Goal: Task Accomplishment & Management: Manage account settings

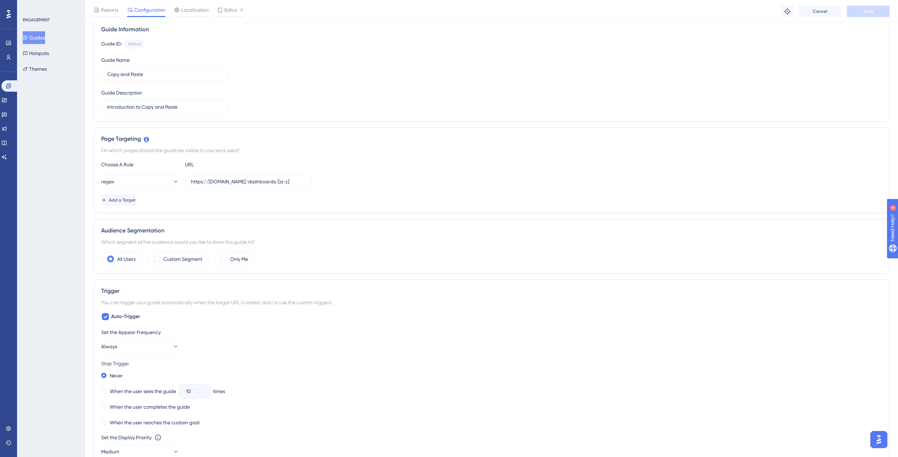
click at [38, 34] on button "Guides" at bounding box center [34, 37] width 22 height 13
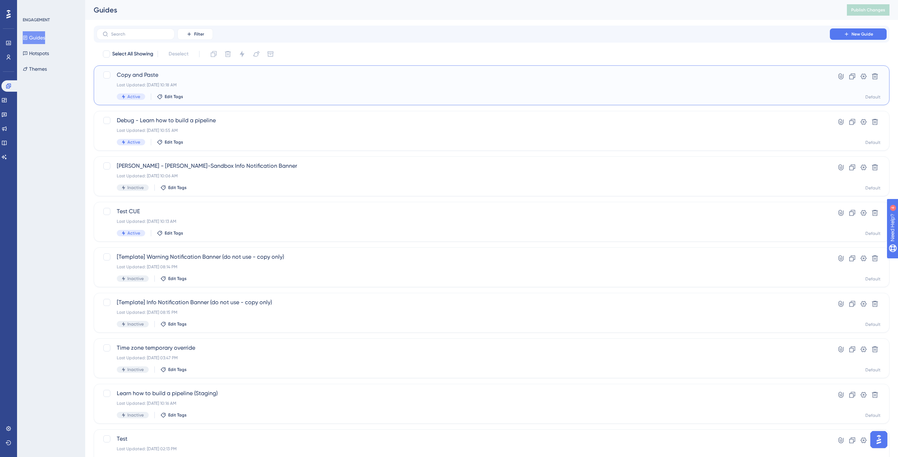
click at [222, 83] on div "Last Updated: [DATE] 10:18 AM" at bounding box center [463, 85] width 693 height 6
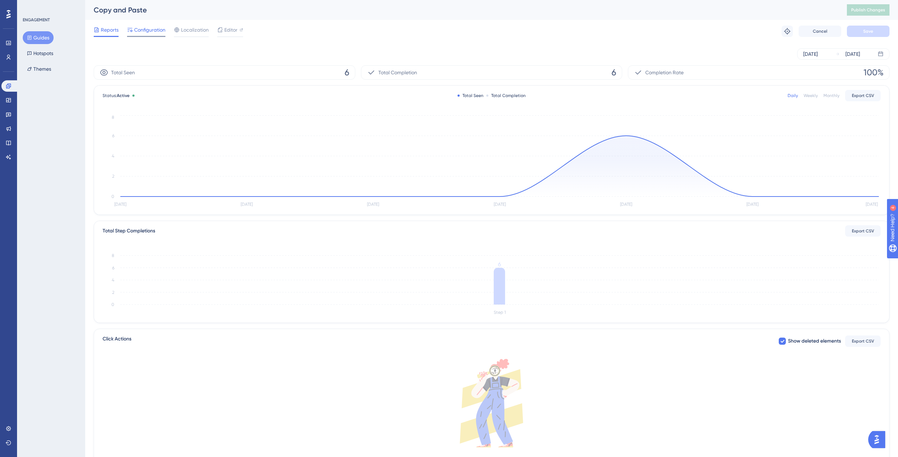
click at [156, 30] on span "Configuration" at bounding box center [149, 30] width 31 height 9
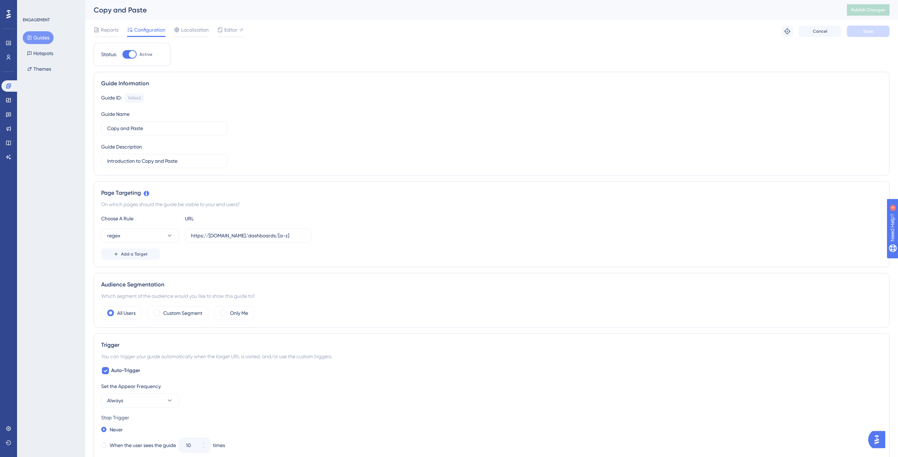
click at [129, 54] on div at bounding box center [132, 54] width 7 height 7
click at [122, 54] on input "Active" at bounding box center [122, 54] width 0 height 0
checkbox input "false"
click at [105, 34] on span "Reports" at bounding box center [110, 30] width 18 height 9
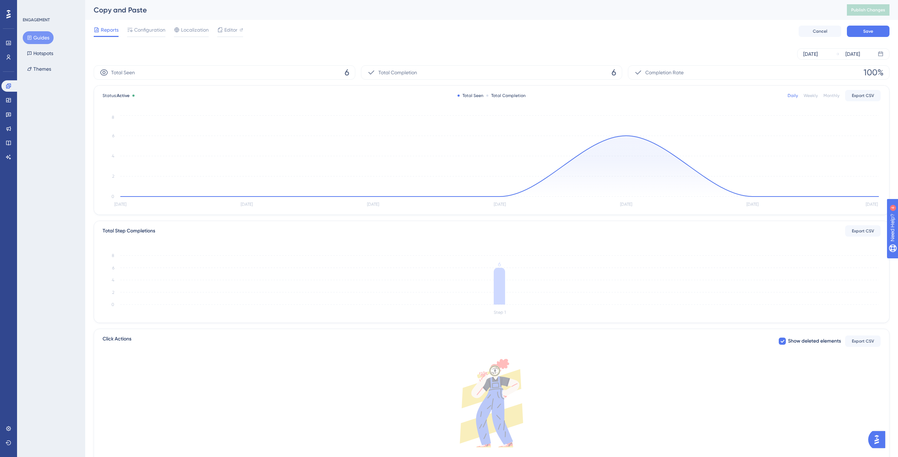
click at [46, 34] on button "Guides" at bounding box center [38, 37] width 31 height 13
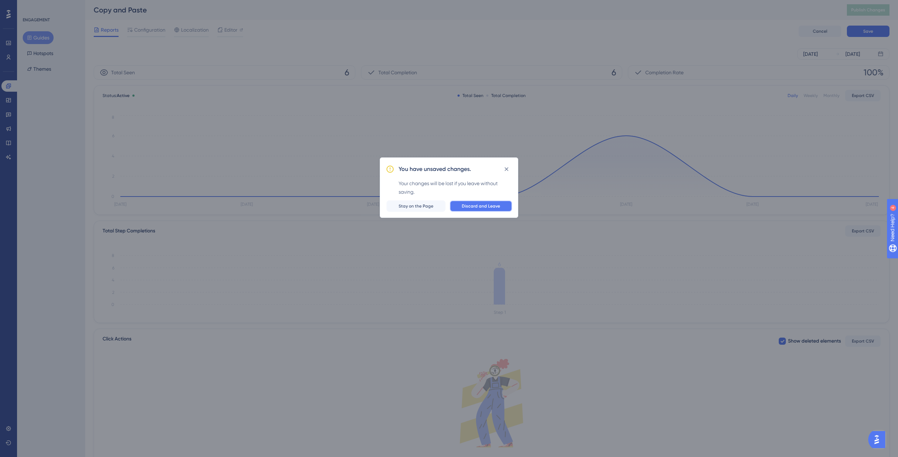
click at [490, 205] on span "Discard and Leave" at bounding box center [481, 206] width 38 height 6
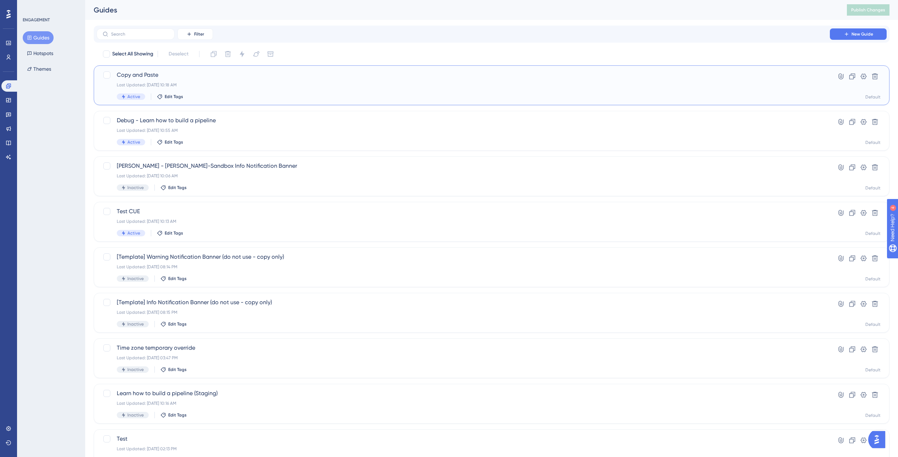
click at [272, 78] on span "Copy and Paste" at bounding box center [463, 75] width 693 height 9
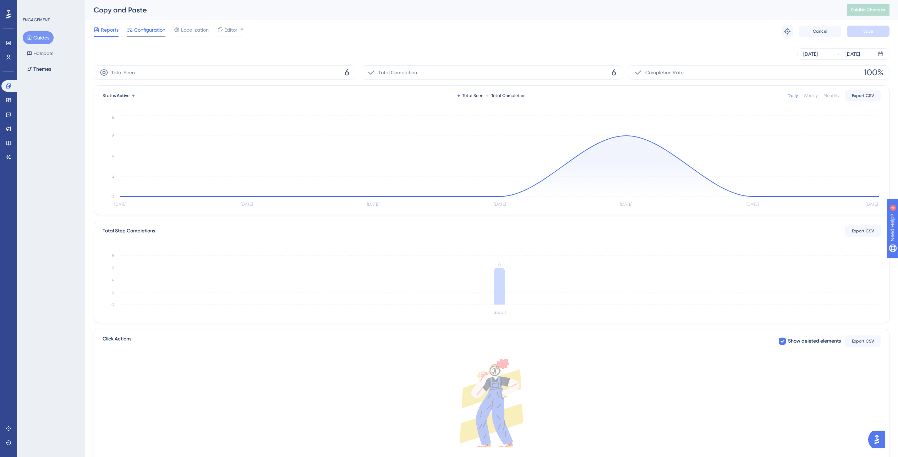
click at [158, 32] on span "Configuration" at bounding box center [149, 30] width 31 height 9
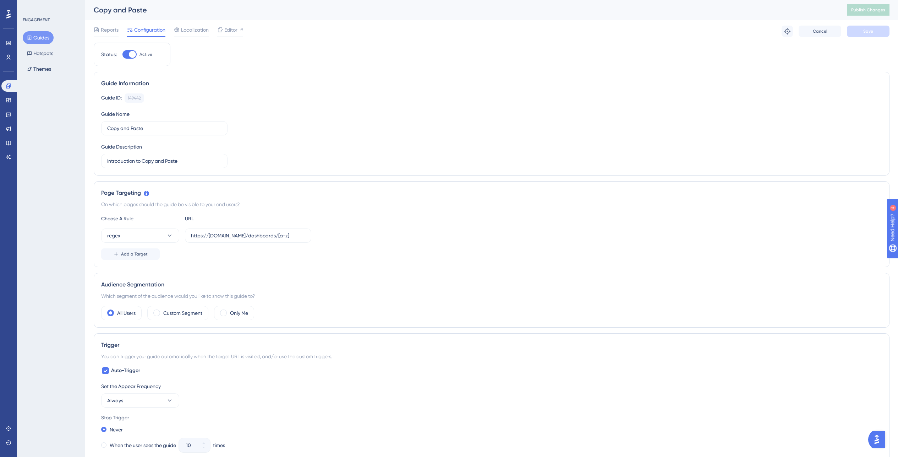
click at [131, 53] on div at bounding box center [132, 54] width 7 height 7
click at [122, 54] on input "Active" at bounding box center [122, 54] width 0 height 0
checkbox input "false"
click at [878, 31] on button "Save" at bounding box center [868, 31] width 43 height 11
click at [871, 6] on button "Publish Changes" at bounding box center [868, 9] width 43 height 11
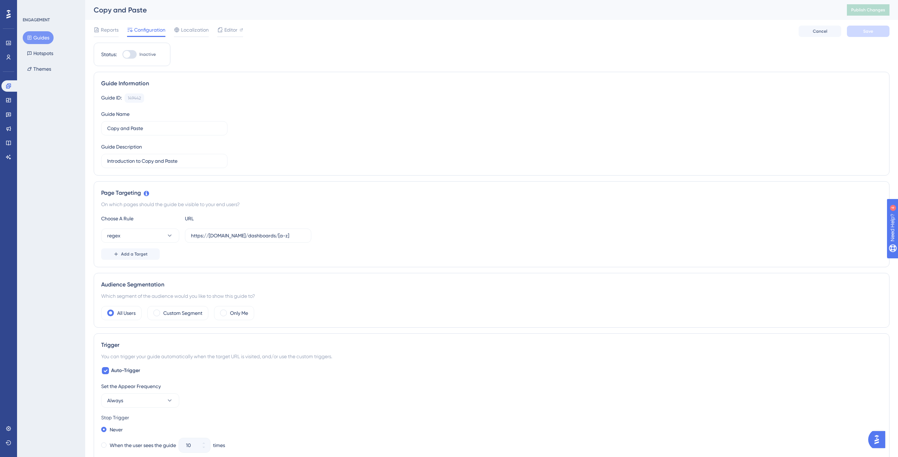
click at [40, 41] on button "Guides" at bounding box center [38, 37] width 31 height 13
